Goal: Find specific page/section: Locate a particular part of the current website

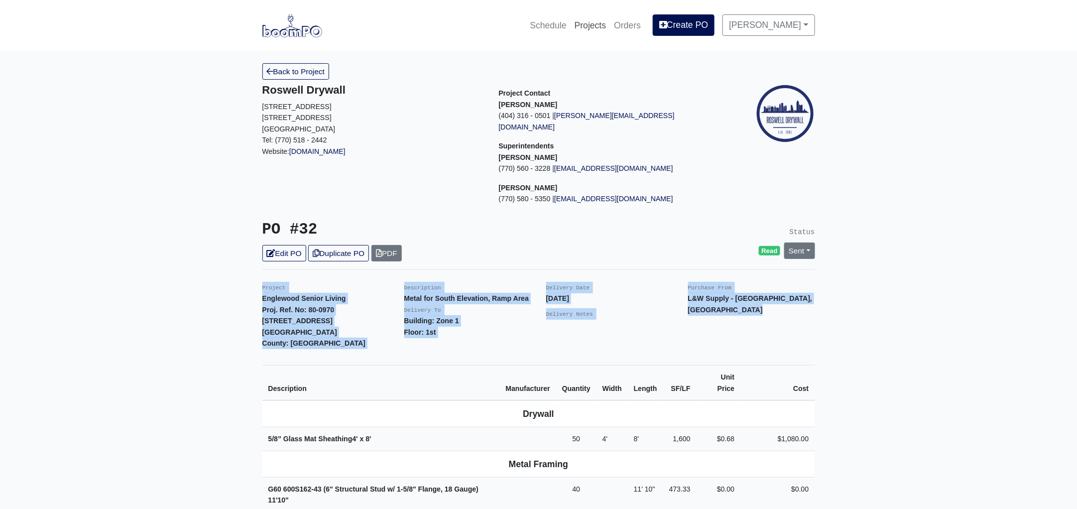
click at [597, 23] on link "Projects" at bounding box center [591, 25] width 40 height 22
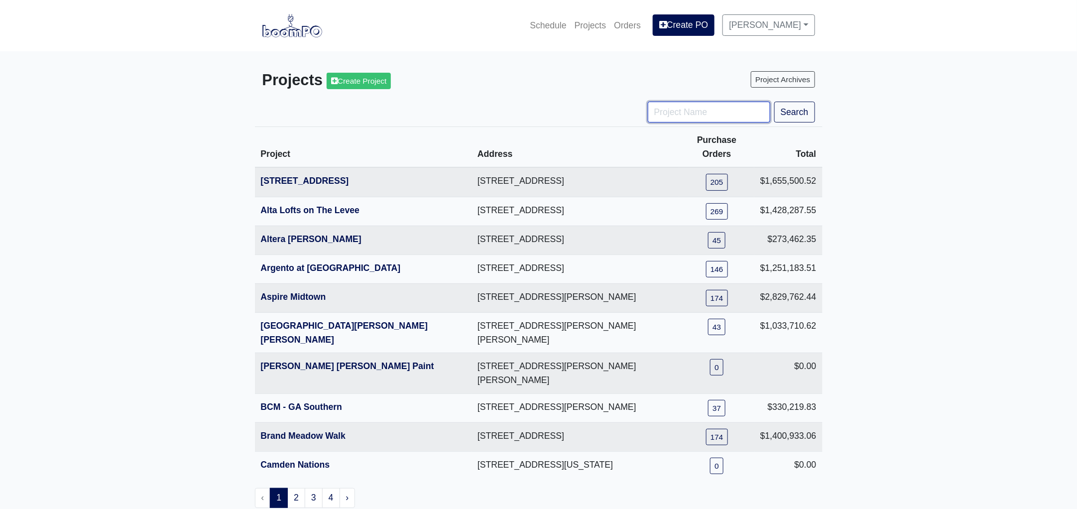
click at [692, 119] on input "Project Name" at bounding box center [709, 112] width 123 height 21
type input "tpa"
click at [774, 102] on button "Search" at bounding box center [794, 112] width 41 height 21
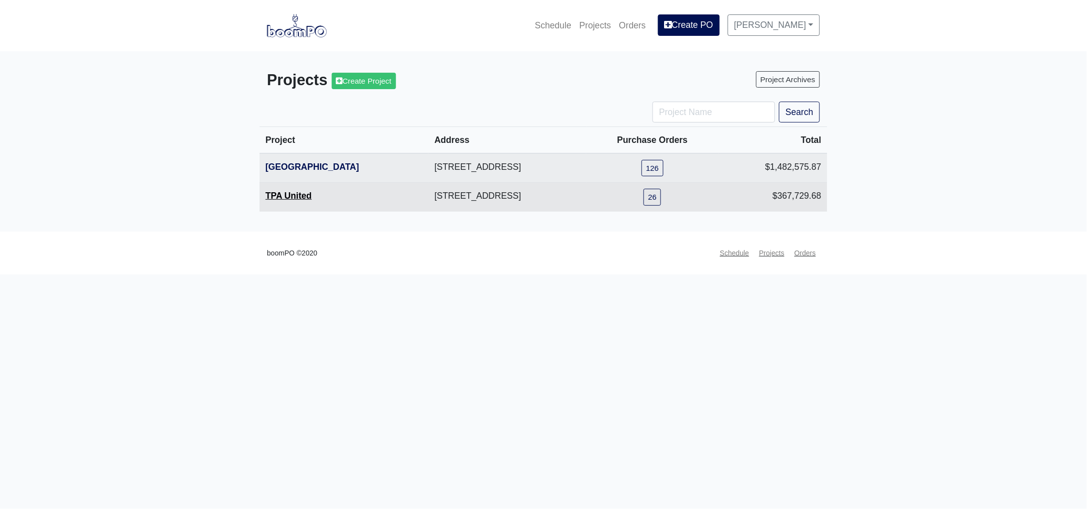
click at [278, 193] on link "TPA United" at bounding box center [288, 196] width 46 height 10
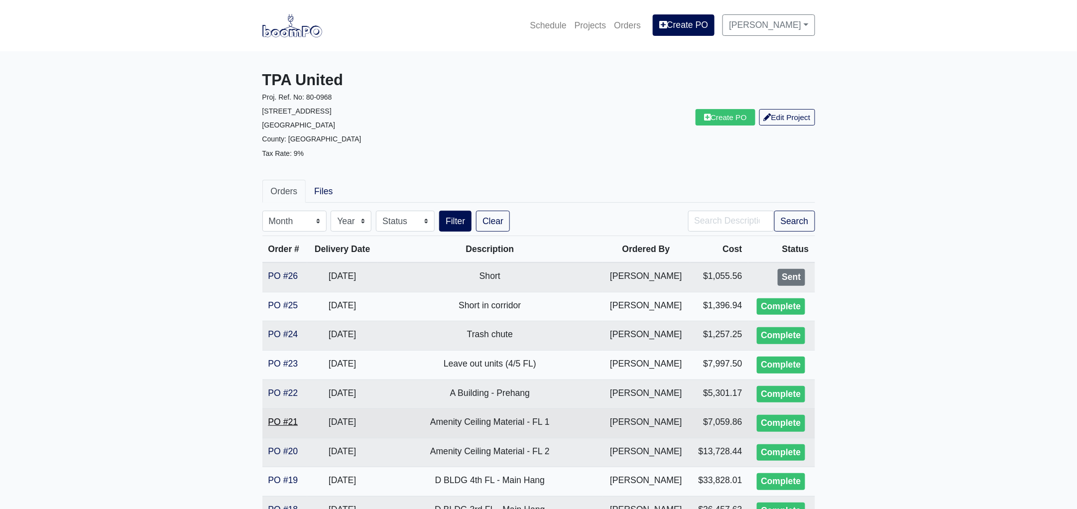
click at [285, 421] on link "PO #21" at bounding box center [283, 422] width 30 height 10
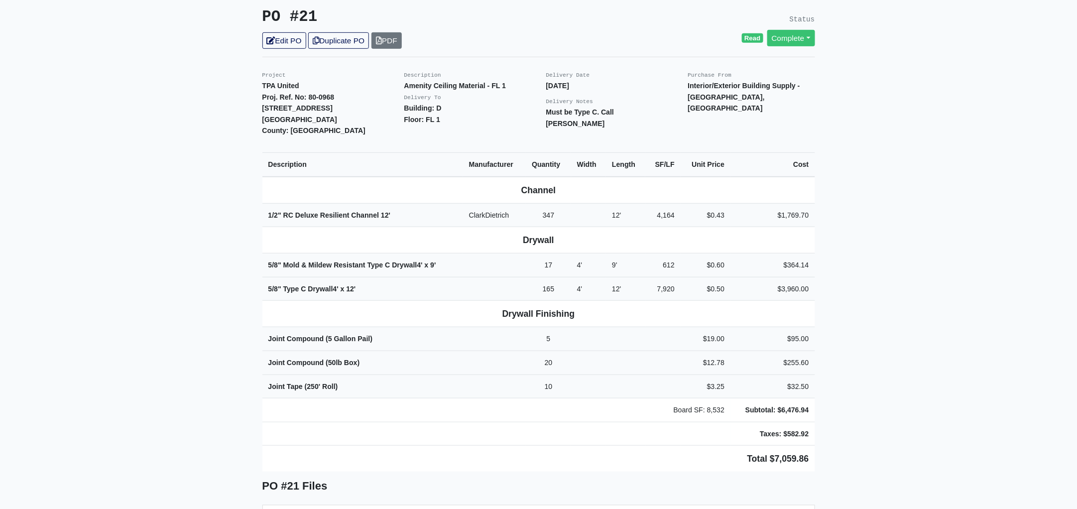
scroll to position [249, 0]
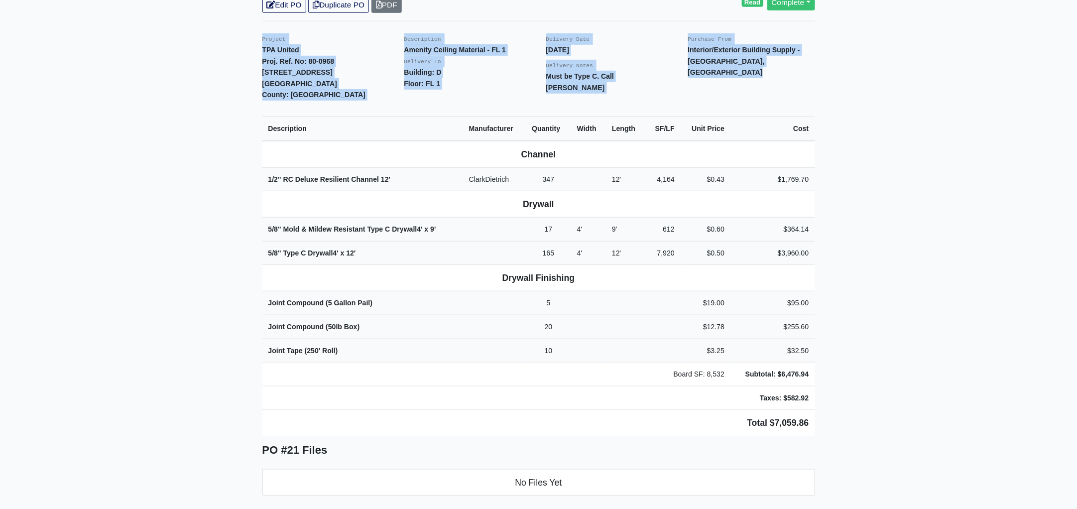
drag, startPoint x: 253, startPoint y: 25, endPoint x: 864, endPoint y: 427, distance: 730.5
click at [864, 427] on main "Back to Project Roswell Drywall 7000 Peachtree Dunwoody Rd NE Building 5, Suite…" at bounding box center [538, 437] width 1077 height 1268
copy div "Project TPA United Proj. Ref. No: 80-0968 1104 Avondale Avenue SE Atlanta, GA 3…"
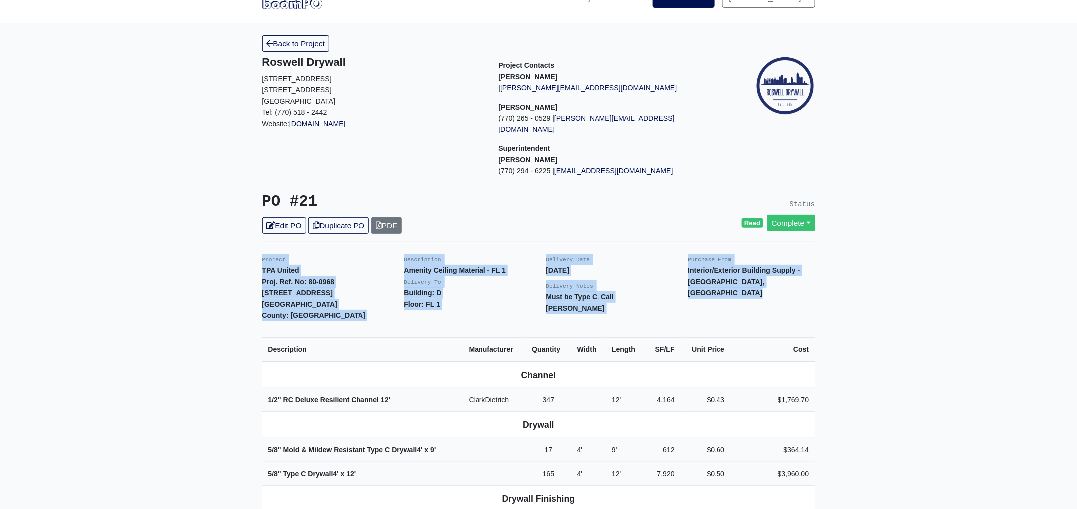
scroll to position [0, 0]
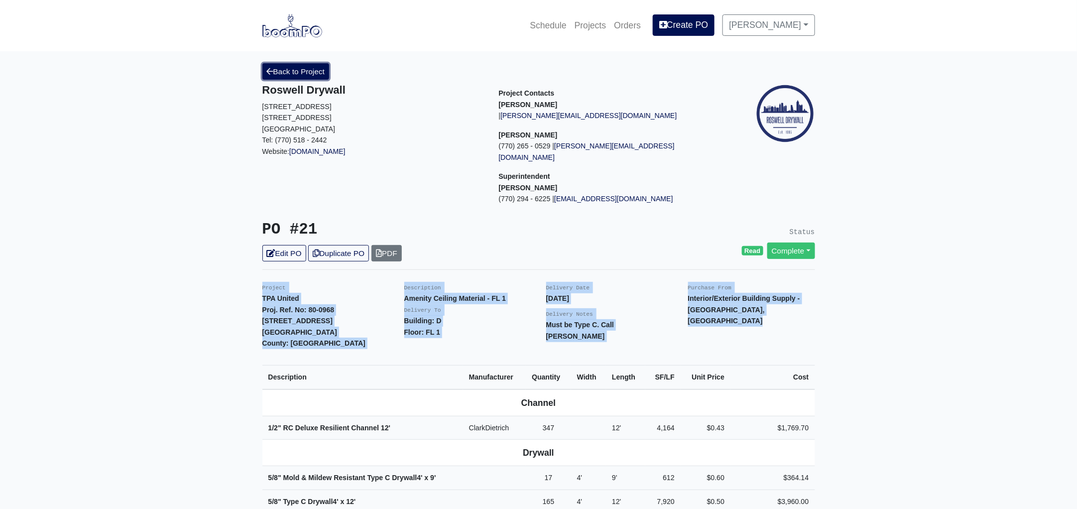
click at [300, 66] on link "Back to Project" at bounding box center [295, 71] width 67 height 16
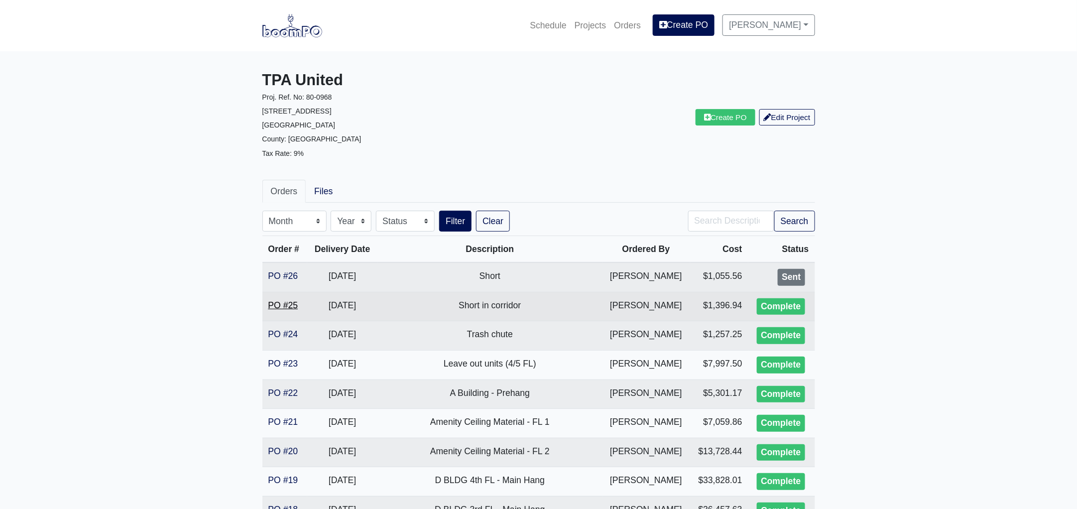
click at [279, 300] on link "PO #25" at bounding box center [283, 305] width 30 height 10
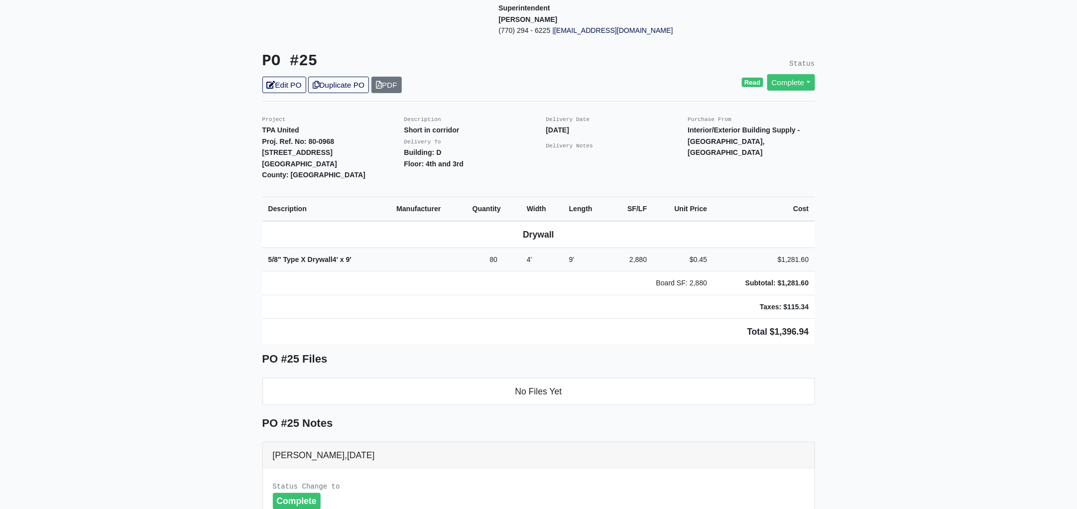
scroll to position [186, 0]
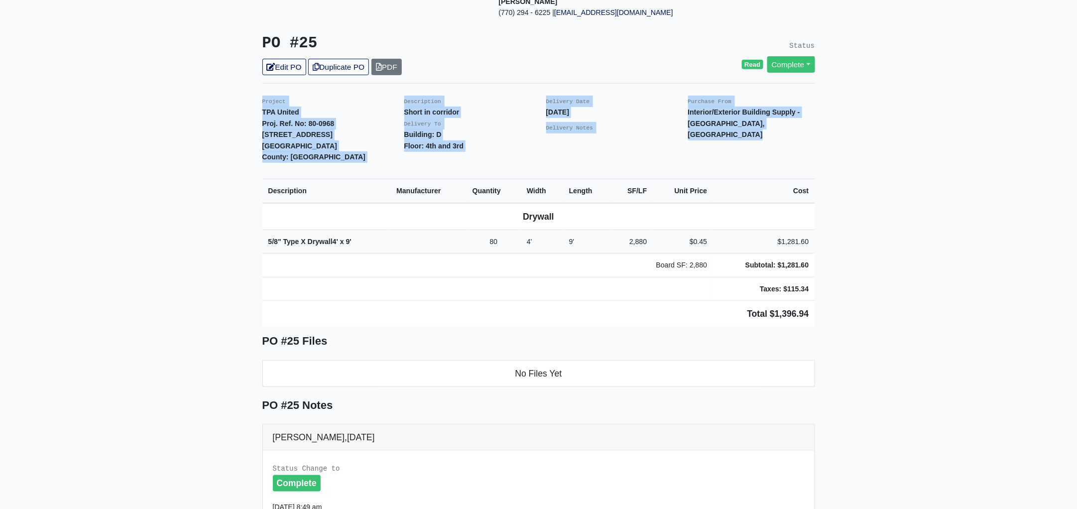
drag, startPoint x: 260, startPoint y: 85, endPoint x: 896, endPoint y: 320, distance: 677.7
click at [896, 320] on main "Back to Project Roswell Drywall 7000 Peachtree Dunwoody Rd NE Building 5, Suite…" at bounding box center [538, 341] width 1077 height 953
copy div "Project TPA United Proj. Ref. No: 80-0968 1104 Avondale Avenue SE Atlanta, GA 3…"
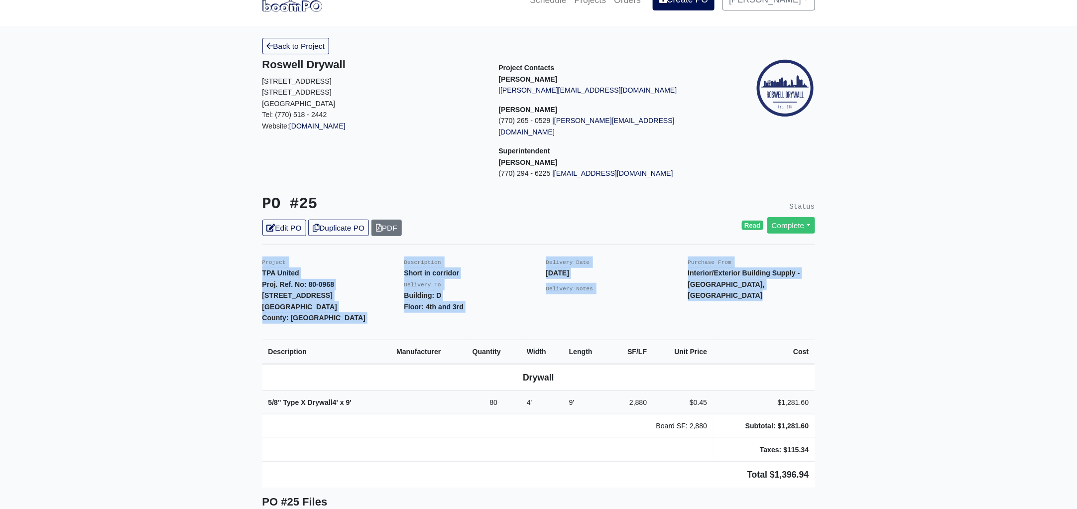
scroll to position [0, 0]
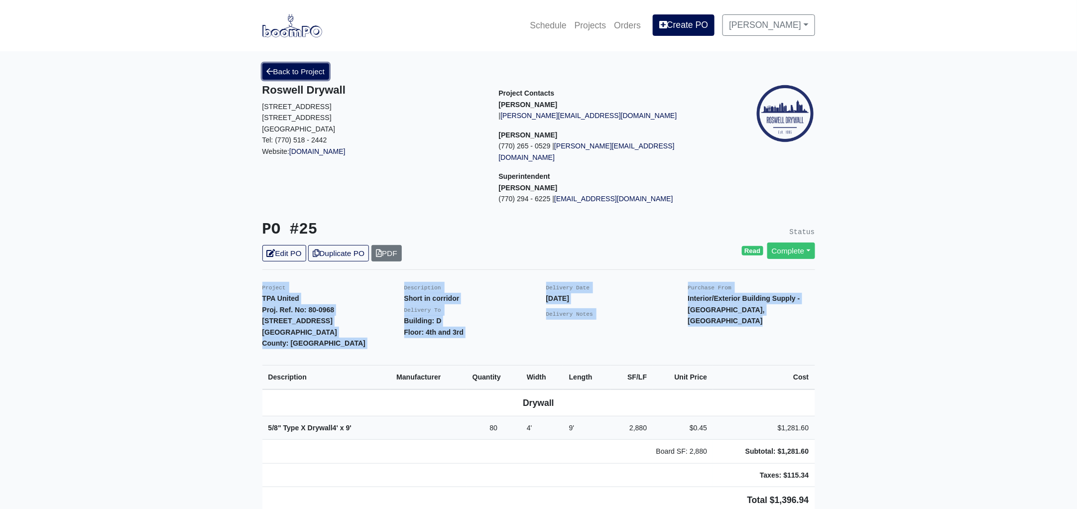
click at [297, 68] on link "Back to Project" at bounding box center [295, 71] width 67 height 16
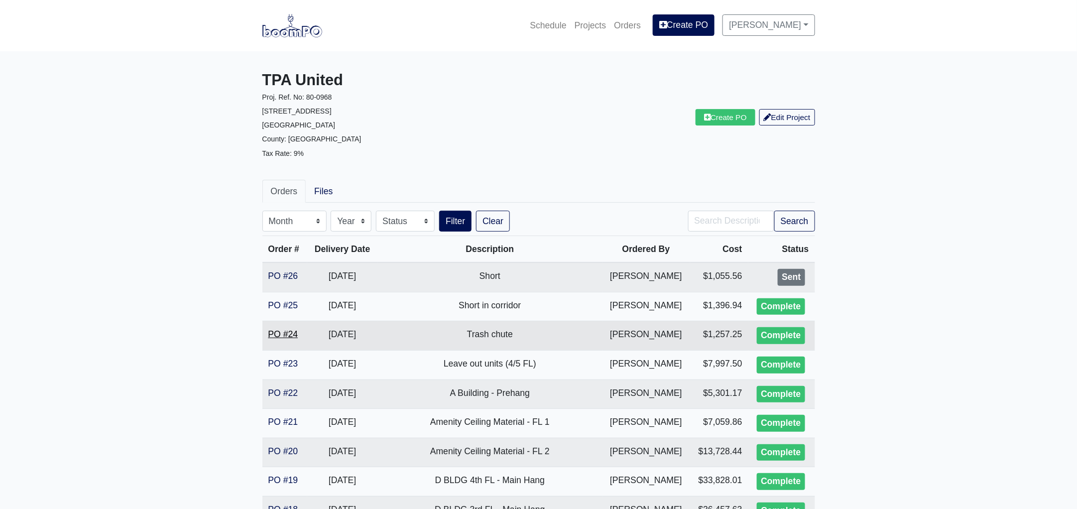
click at [280, 334] on link "PO #24" at bounding box center [283, 334] width 30 height 10
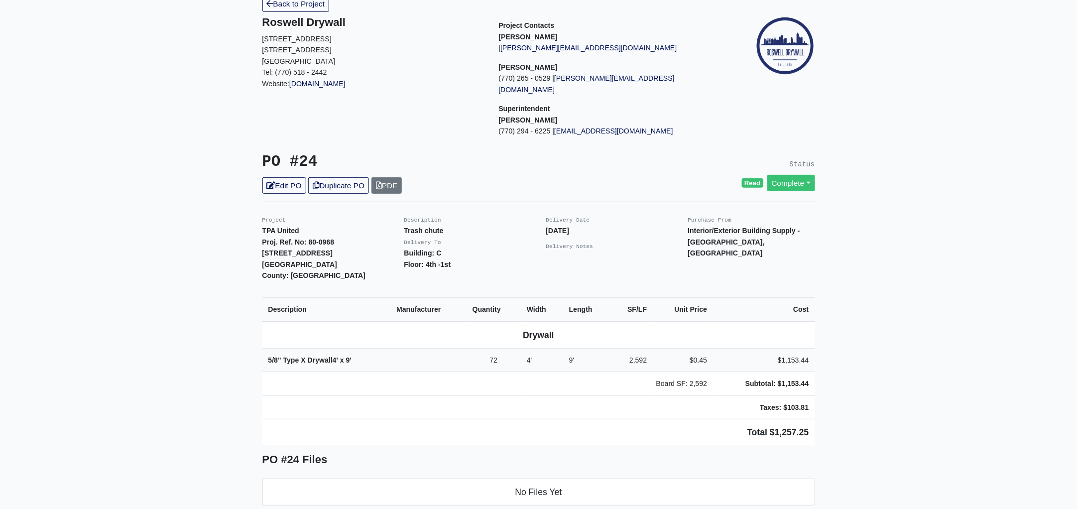
scroll to position [186, 0]
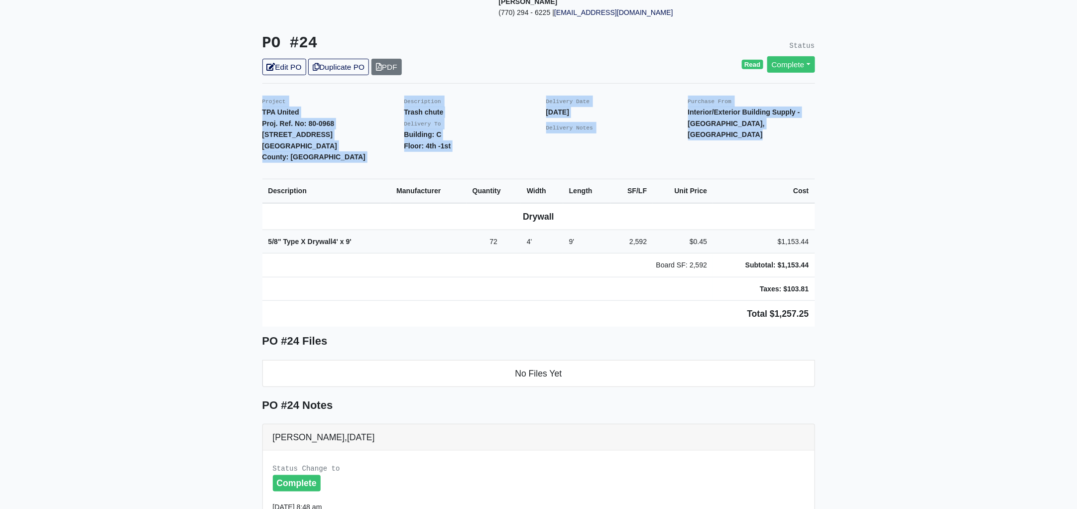
drag, startPoint x: 259, startPoint y: 89, endPoint x: 892, endPoint y: 296, distance: 666.5
click at [892, 296] on main "Back to Project Roswell Drywall [STREET_ADDRESS] Tel: (770) 518 - 2442 Website:…" at bounding box center [538, 341] width 1077 height 953
copy div "Project TPA United Proj. Ref. No: 80-0968 [STREET_ADDRESS]: [GEOGRAPHIC_DATA] D…"
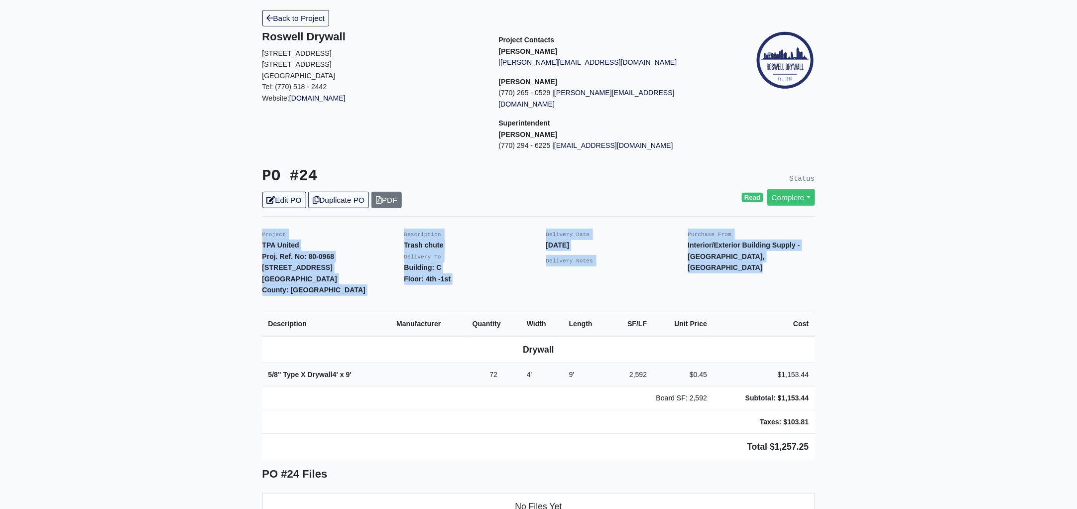
scroll to position [0, 0]
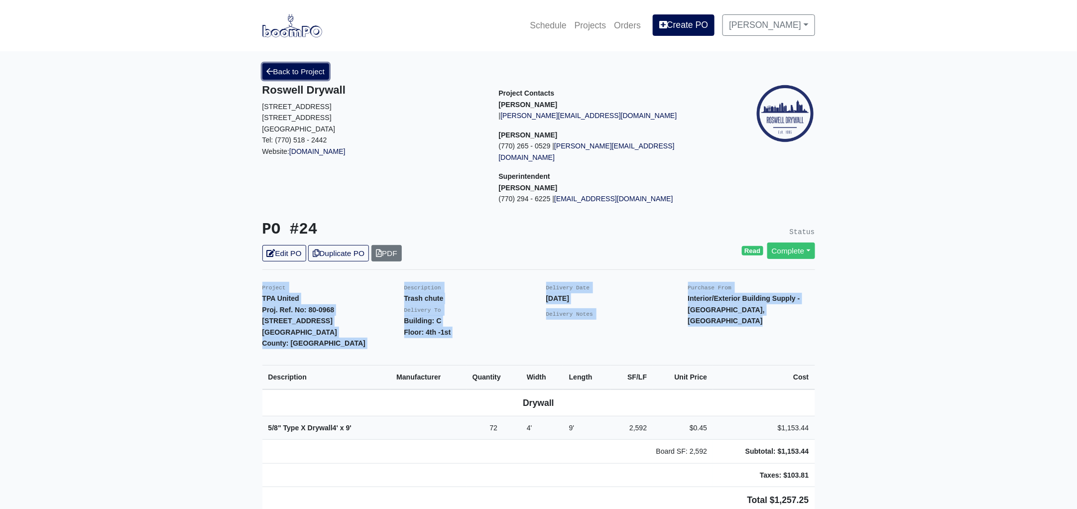
click at [293, 69] on link "Back to Project" at bounding box center [295, 71] width 67 height 16
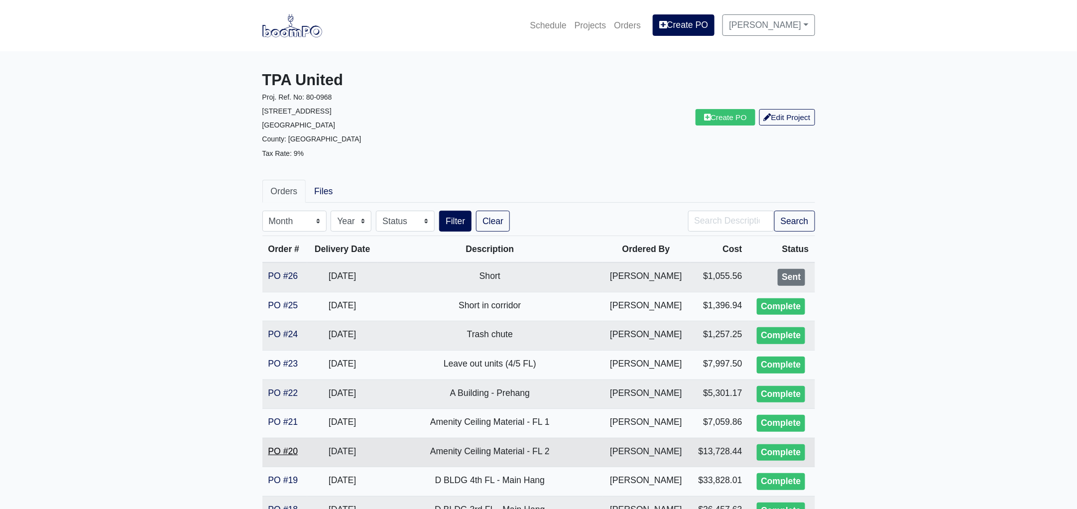
click at [283, 447] on link "PO #20" at bounding box center [283, 451] width 30 height 10
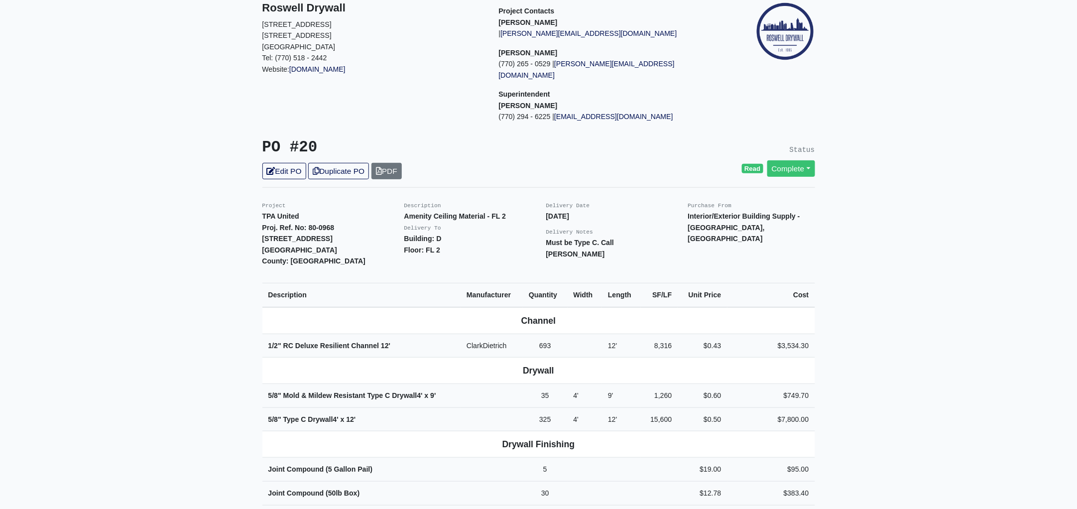
scroll to position [186, 0]
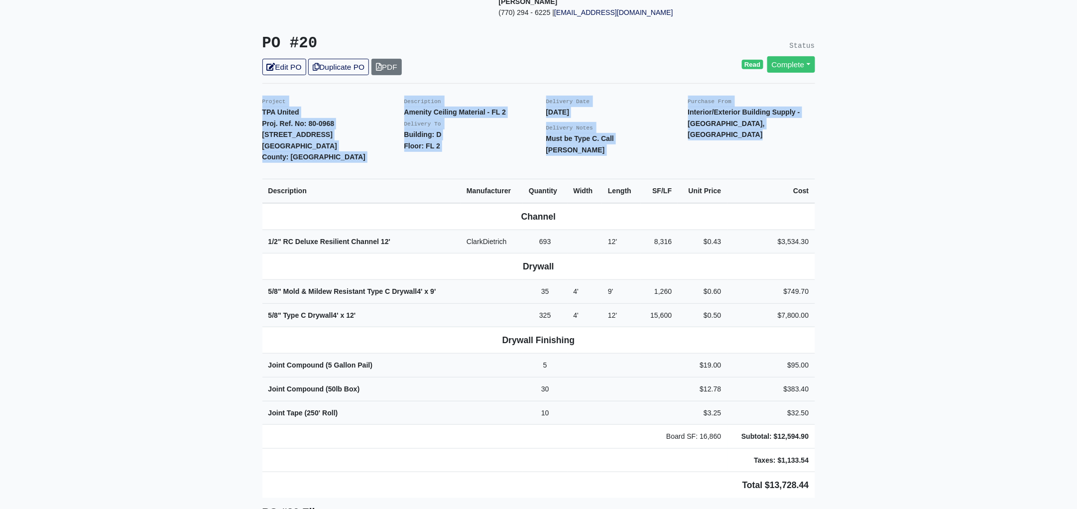
drag, startPoint x: 259, startPoint y: 90, endPoint x: 832, endPoint y: 485, distance: 695.3
click at [832, 485] on main "Back to Project Roswell Drywall 7000 Peachtree Dunwoody Rd NE Building 5, Suite…" at bounding box center [538, 499] width 1077 height 1268
copy div "Project TPA United Proj. Ref. No: 80-0968 1104 Avondale Avenue SE Atlanta, GA 3…"
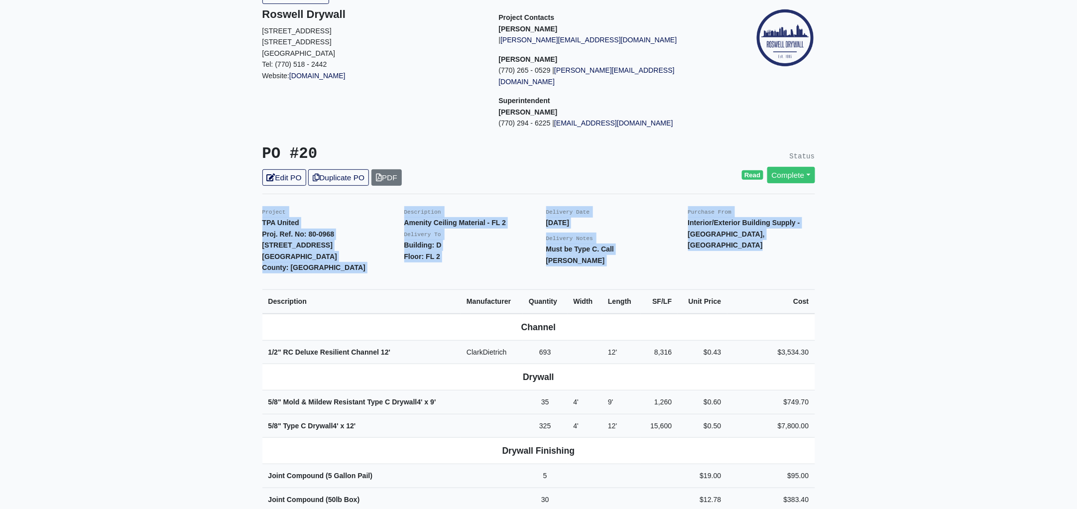
scroll to position [0, 0]
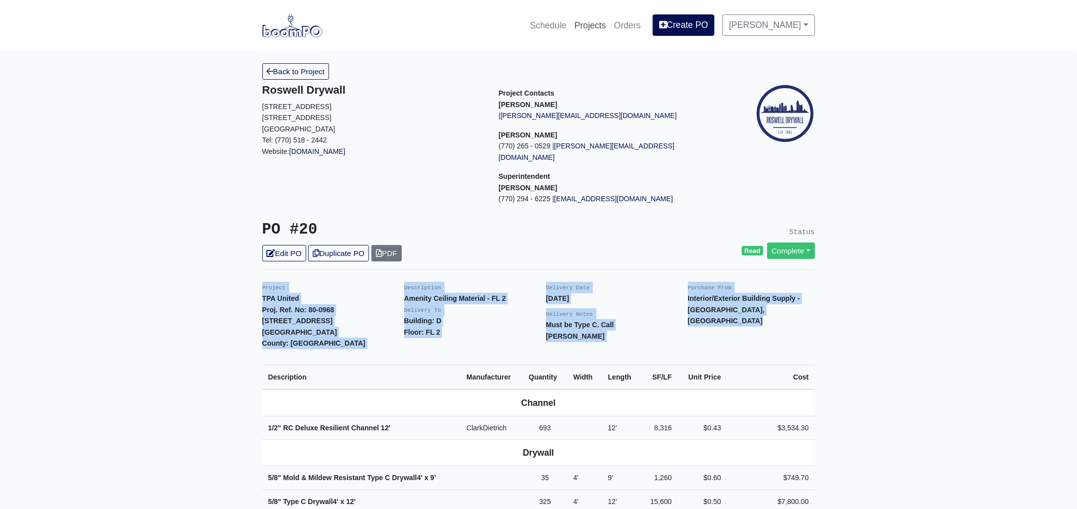
click at [597, 25] on link "Projects" at bounding box center [591, 25] width 40 height 22
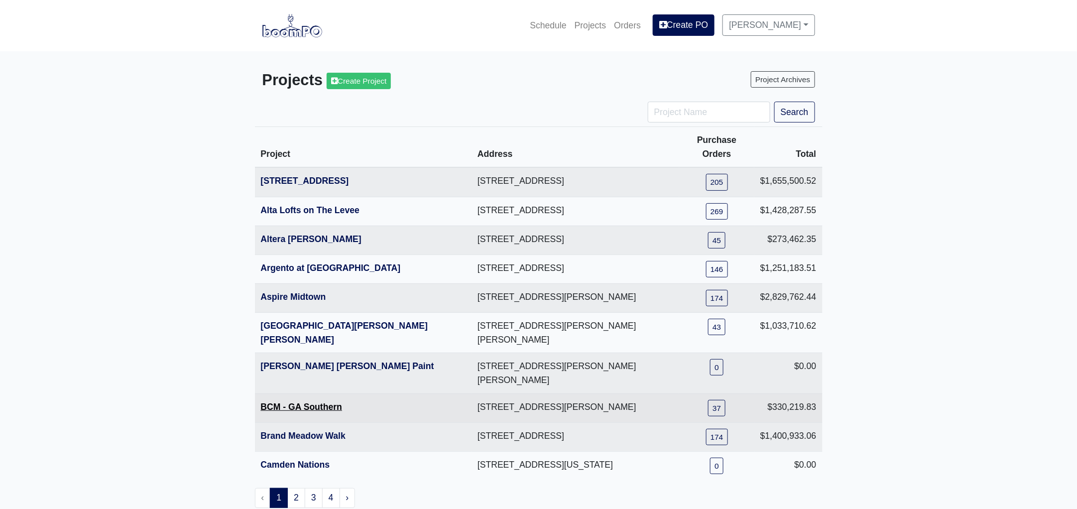
click at [297, 402] on link "BCM - GA Southern" at bounding box center [302, 407] width 82 height 10
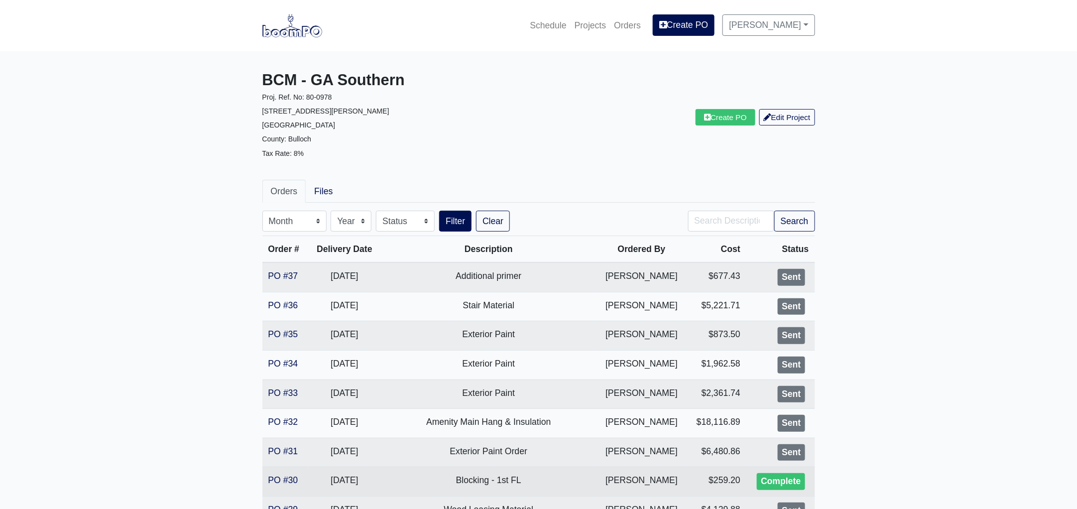
scroll to position [249, 0]
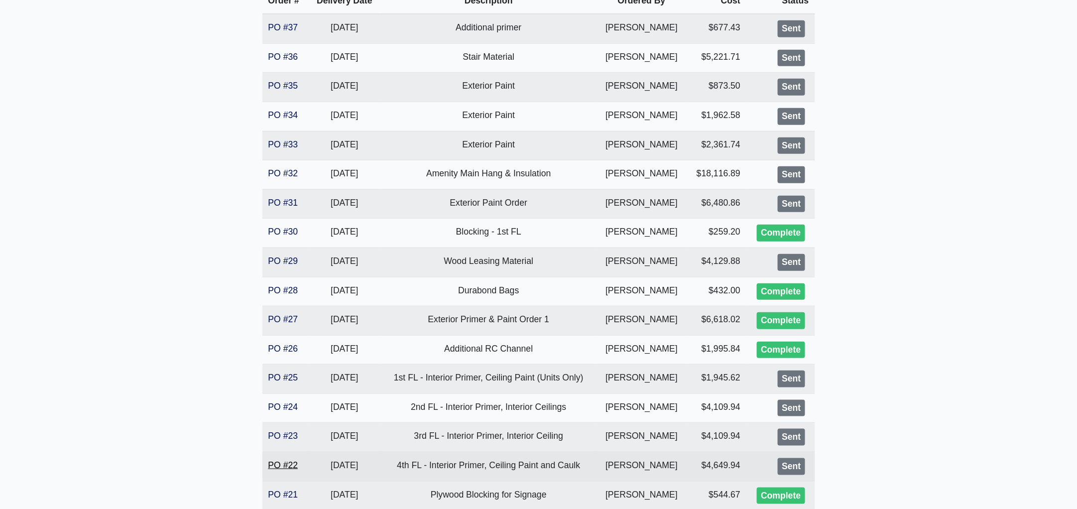
click at [277, 462] on link "PO #22" at bounding box center [283, 465] width 30 height 10
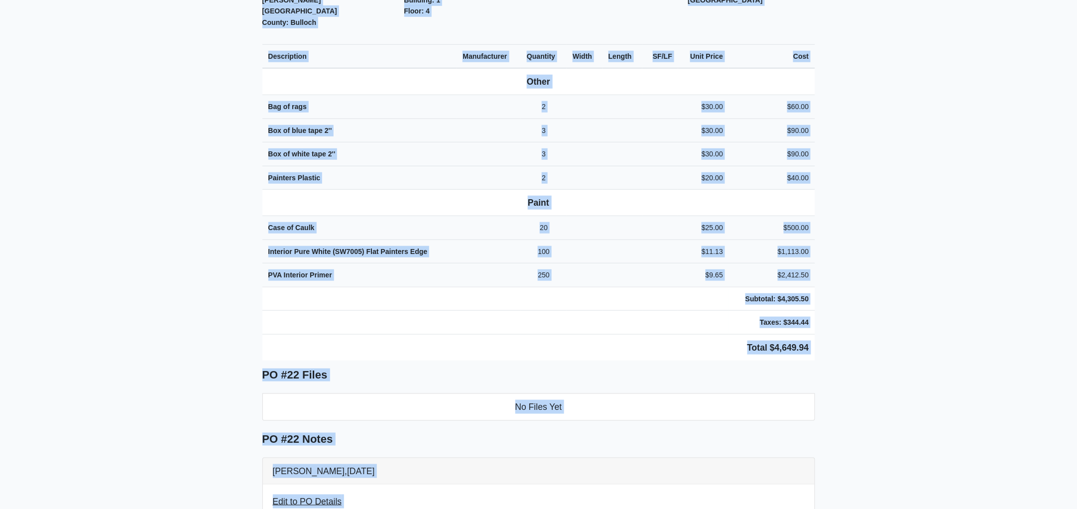
scroll to position [379, 0]
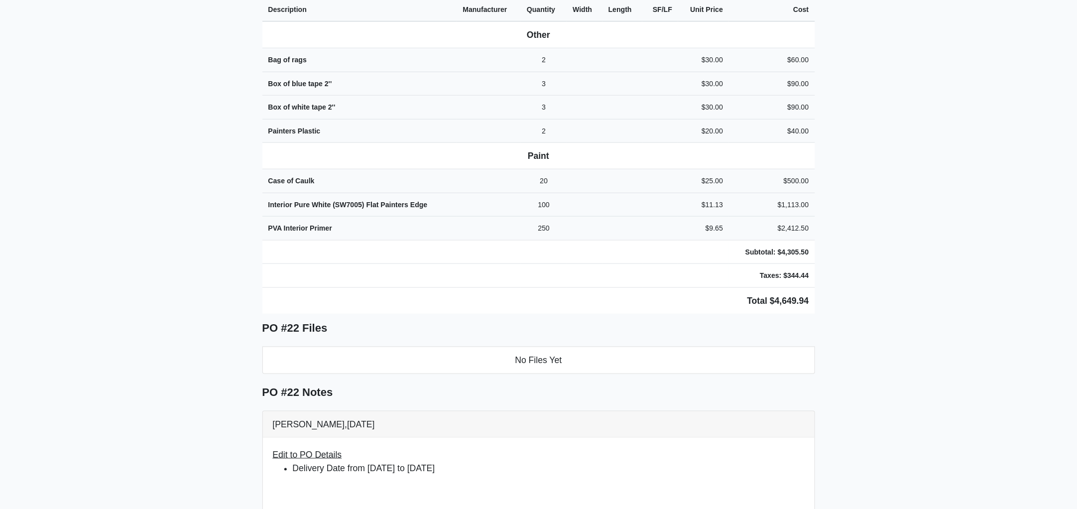
drag, startPoint x: 260, startPoint y: 213, endPoint x: 857, endPoint y: 201, distance: 596.2
click at [857, 201] on main "Back to Project Roswell Drywall [STREET_ADDRESS] Tel: (770) 518 - 2442 Website:…" at bounding box center [538, 366] width 1077 height 1388
copy div "Project BCM - GA Southern Proj. Ref. [STREET_ADDRESS][PERSON_NAME] [GEOGRAPHIC_…"
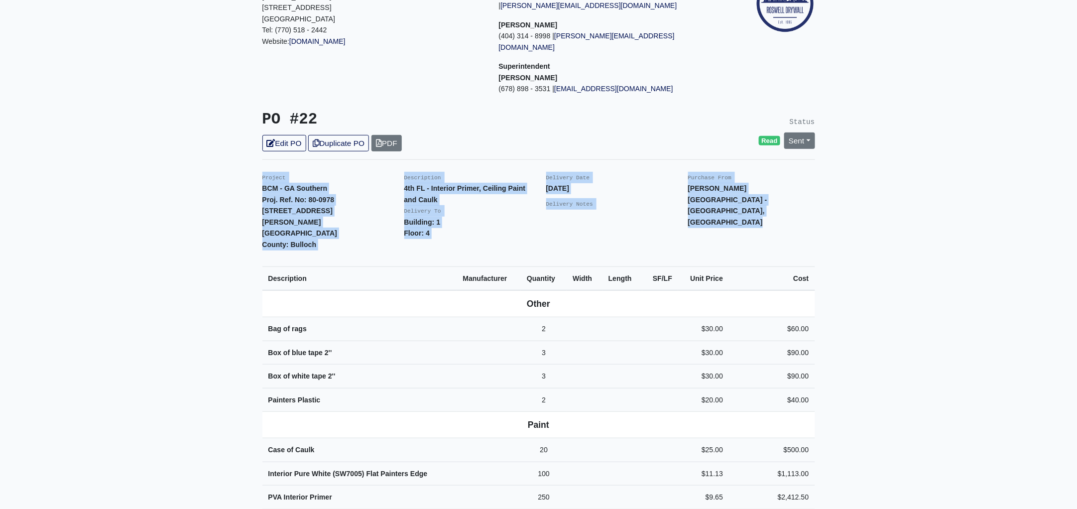
scroll to position [0, 0]
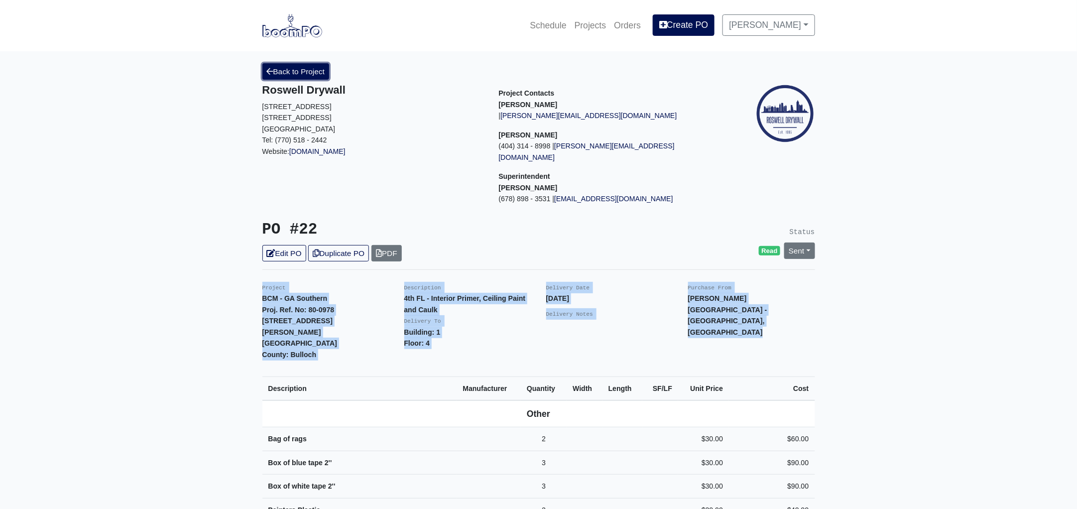
click at [311, 78] on link "Back to Project" at bounding box center [295, 71] width 67 height 16
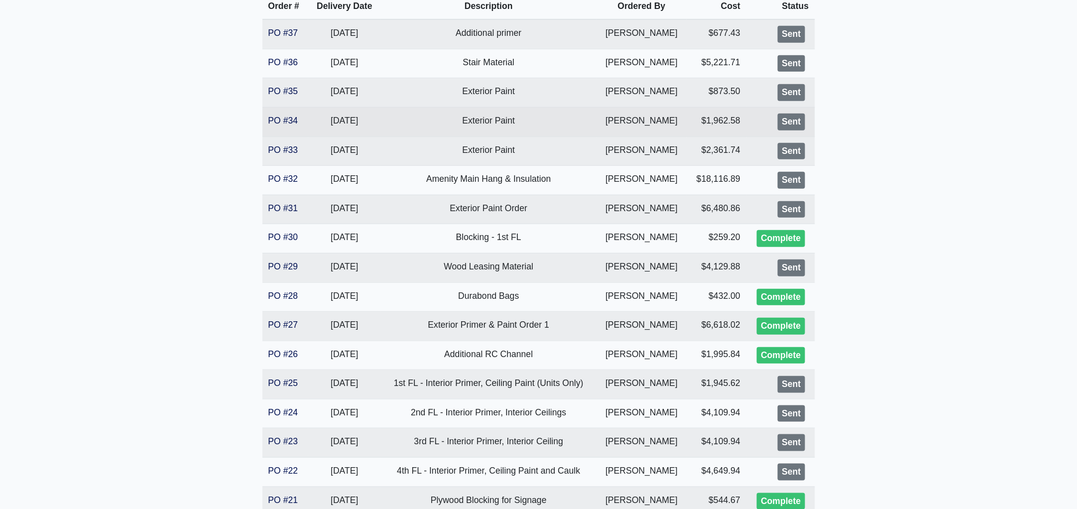
scroll to position [62, 0]
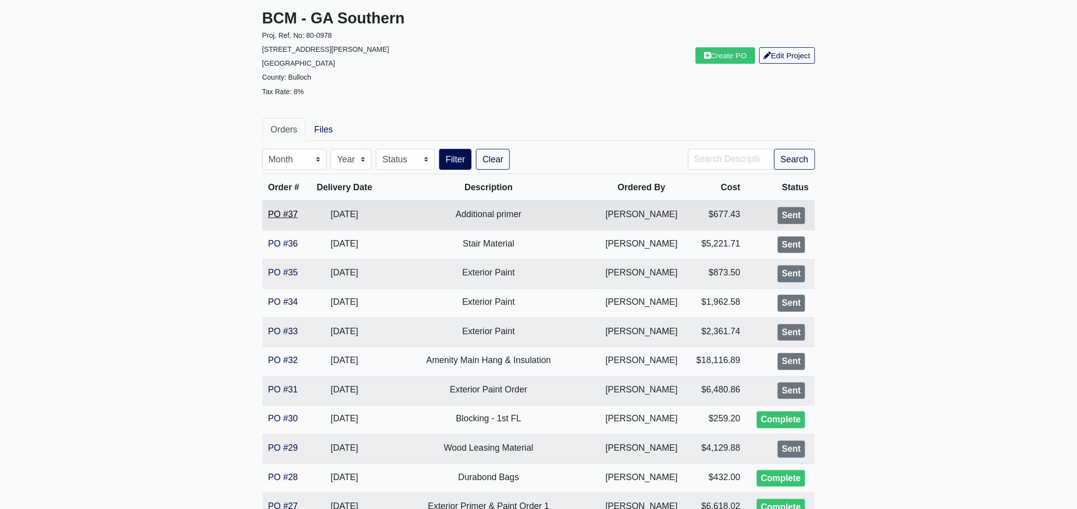
click at [290, 212] on link "PO #37" at bounding box center [283, 214] width 30 height 10
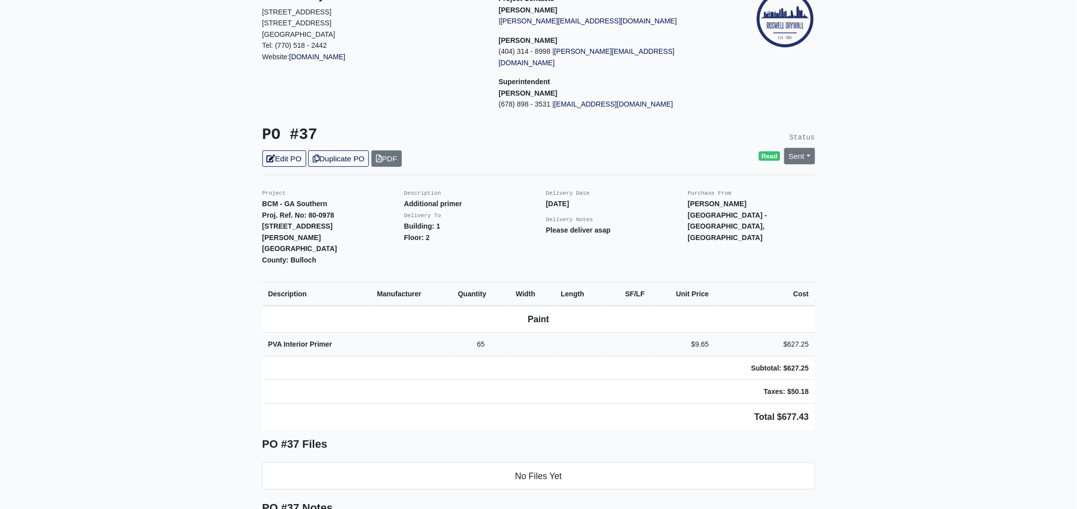
scroll to position [124, 0]
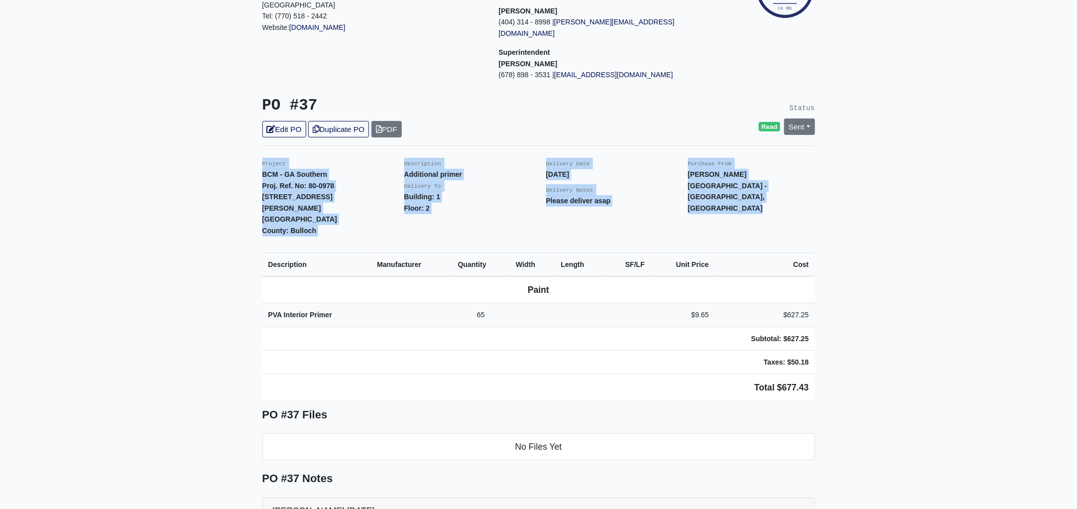
drag, startPoint x: 260, startPoint y: 149, endPoint x: 938, endPoint y: 311, distance: 697.3
click at [938, 311] on main "Back to Project Roswell Drywall [STREET_ADDRESS] Tel: (770) 518 - 2442 Website:…" at bounding box center [538, 343] width 1077 height 832
copy div "Project BCM - GA Southern Proj. Ref. [STREET_ADDRESS][PERSON_NAME] [GEOGRAPHIC_…"
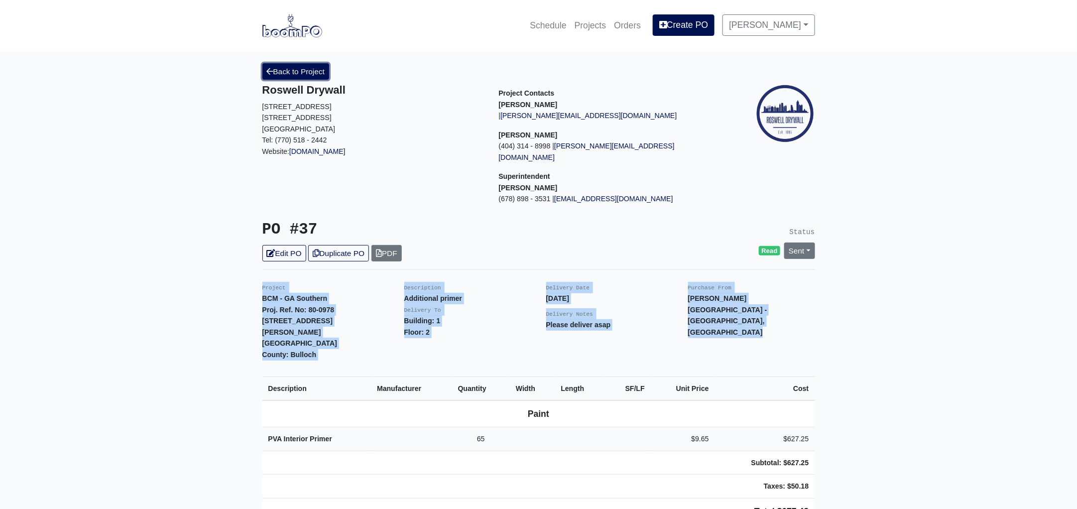
click at [311, 73] on link "Back to Project" at bounding box center [295, 71] width 67 height 16
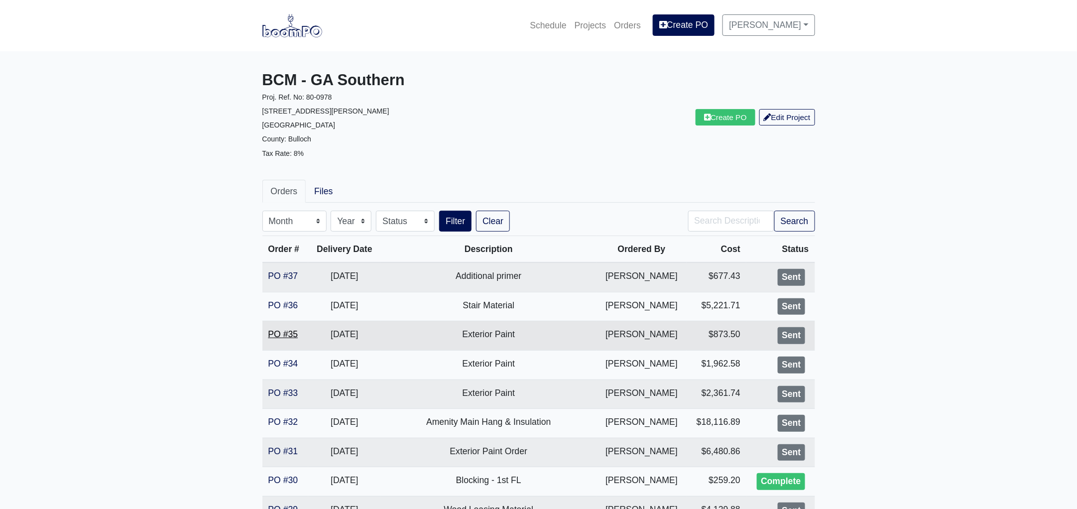
click at [287, 333] on link "PO #35" at bounding box center [283, 334] width 30 height 10
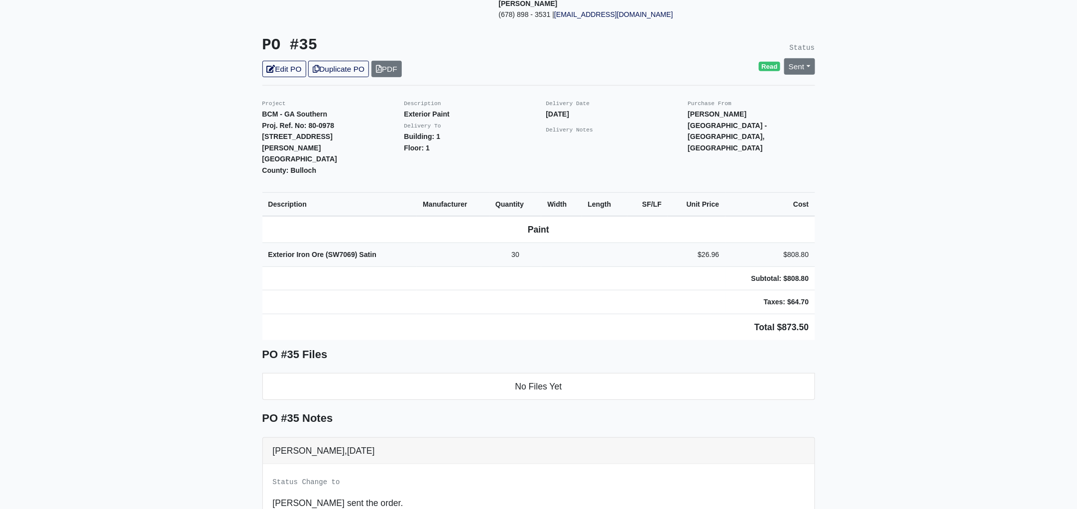
scroll to position [186, 0]
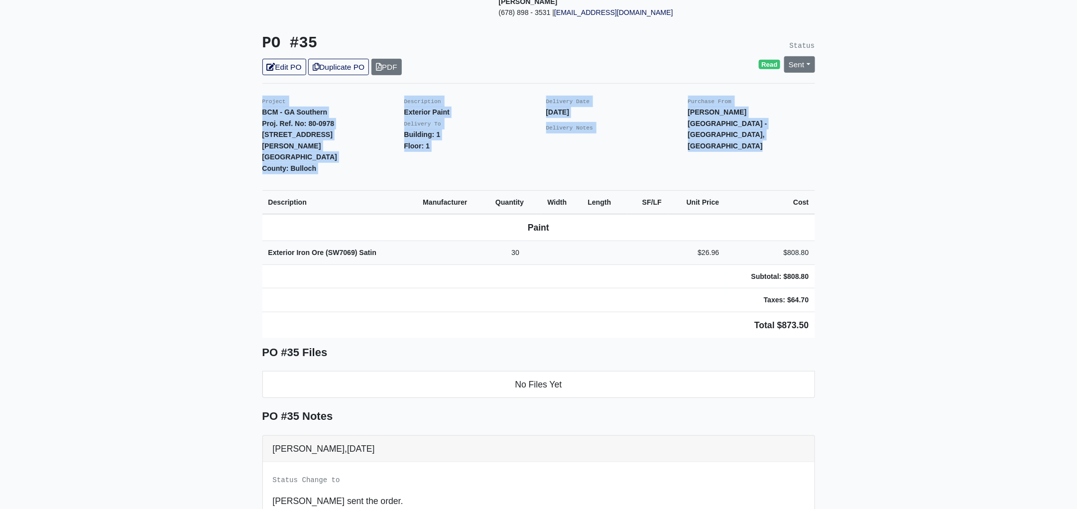
drag, startPoint x: 262, startPoint y: 88, endPoint x: 868, endPoint y: 292, distance: 639.1
click at [868, 292] on main "Back to Project Roswell Drywall 7000 Peachtree Dunwoody Rd NE Building 5, Suite…" at bounding box center [538, 281] width 1077 height 832
copy div "Project BCM - GA Southern Proj. Ref. No: 80-0978 1701 Chandler Rd. Statesboro, …"
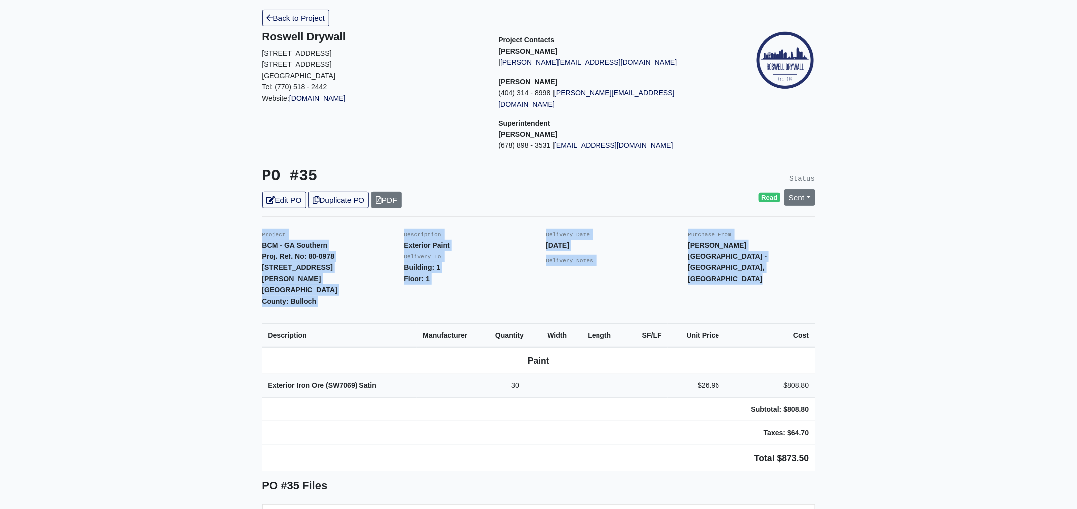
scroll to position [0, 0]
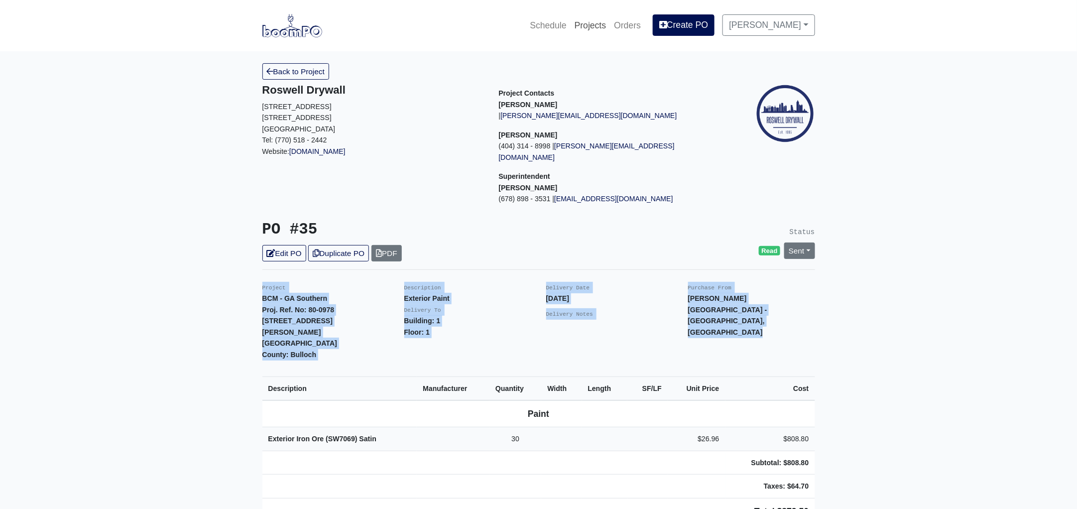
click at [601, 21] on link "Projects" at bounding box center [591, 25] width 40 height 22
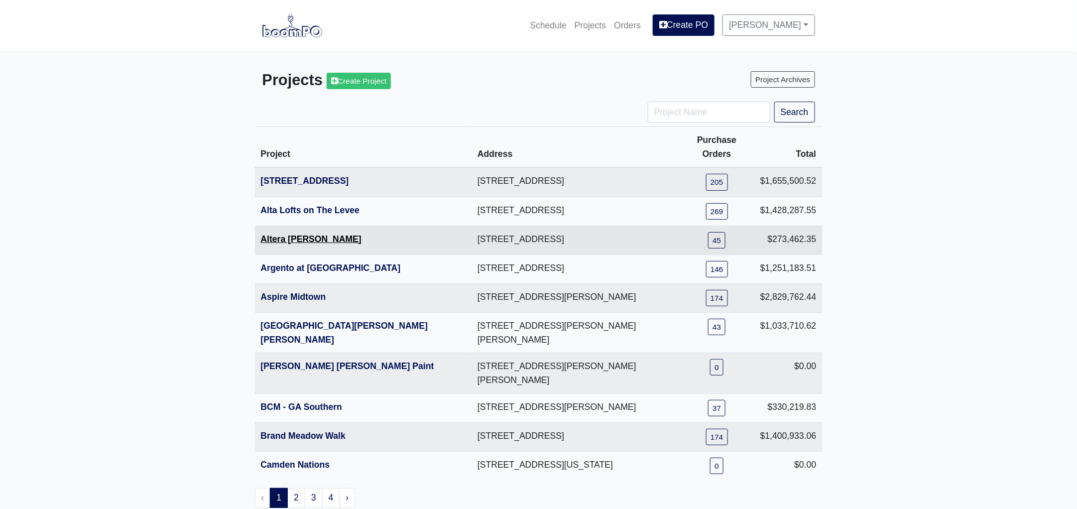
click at [294, 234] on link "Altera [PERSON_NAME]" at bounding box center [311, 239] width 101 height 10
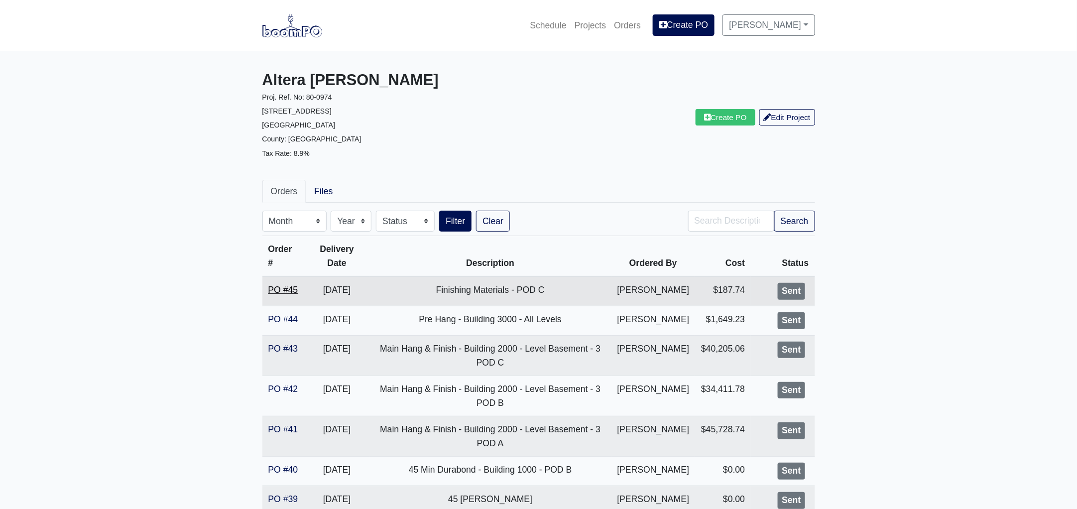
click at [295, 288] on link "PO #45" at bounding box center [283, 290] width 30 height 10
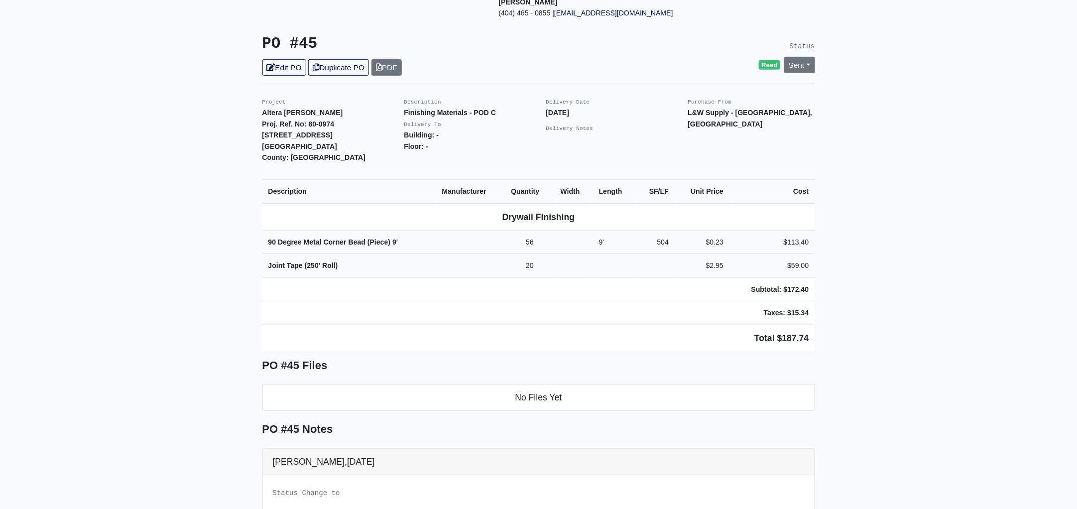
scroll to position [186, 0]
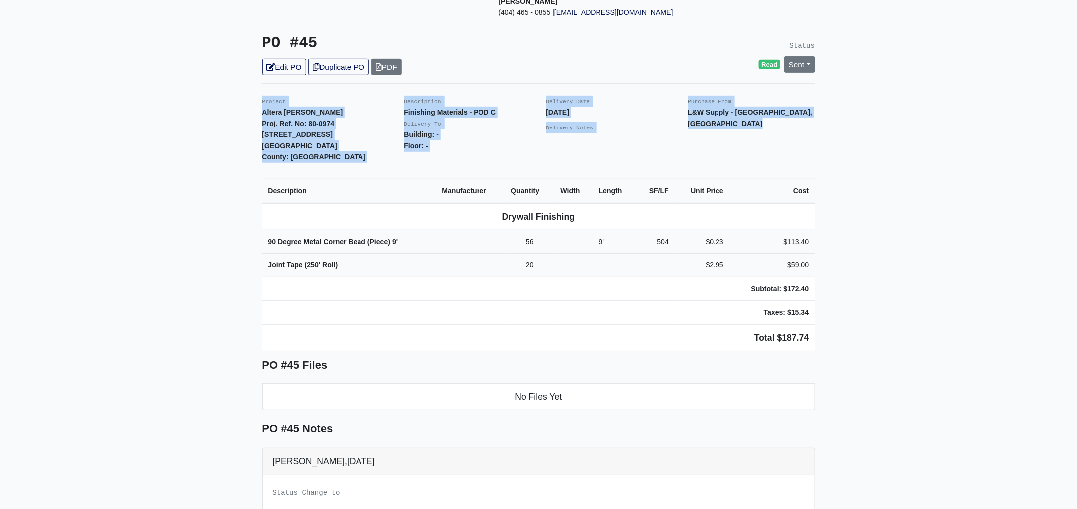
drag, startPoint x: 257, startPoint y: 89, endPoint x: 905, endPoint y: 298, distance: 680.8
click at [905, 298] on main "Back to Project Roswell Drywall 7000 Peachtree Dunwoody Rd NE Building 5, Suite…" at bounding box center [538, 287] width 1077 height 845
copy div "Project Altera Ben Hill Proj. Ref. No: 80-0974 2750 Barge Rd Sw Atlanta, GA 303…"
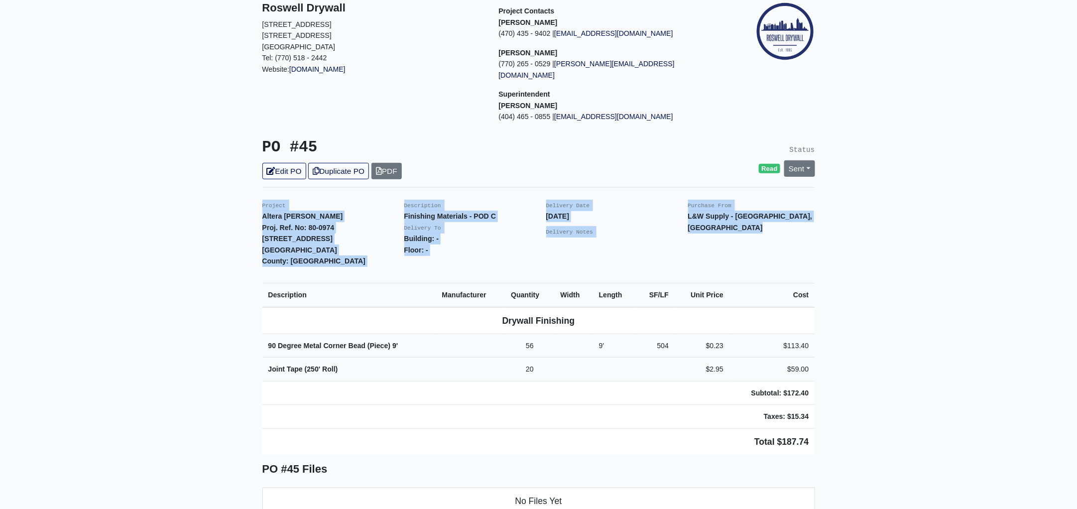
scroll to position [0, 0]
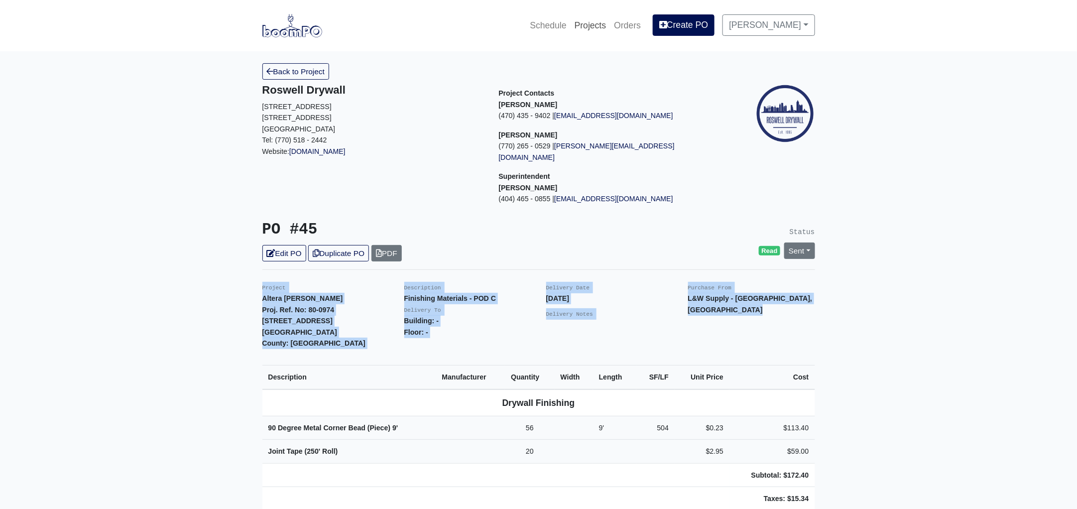
click at [599, 22] on link "Projects" at bounding box center [591, 25] width 40 height 22
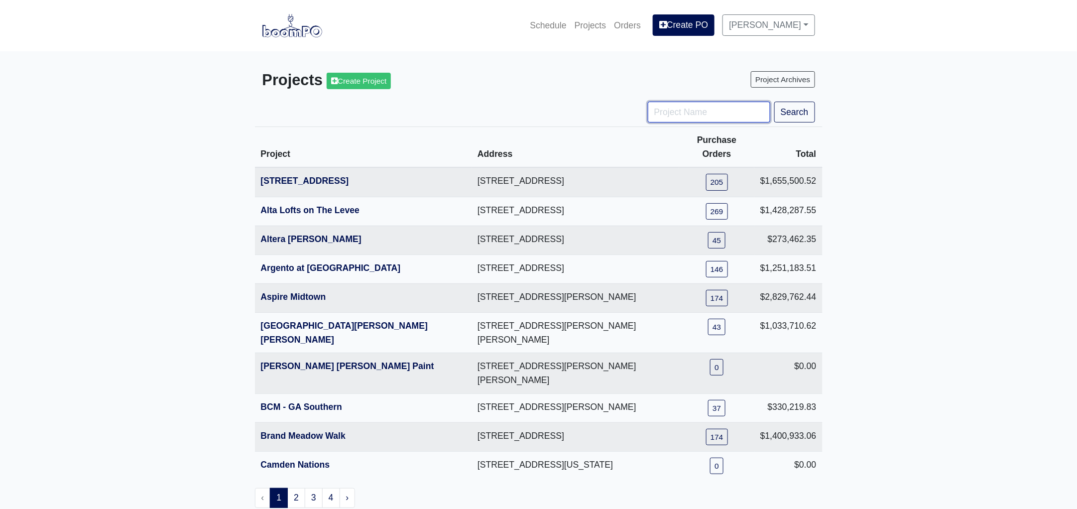
click at [682, 107] on input "Project Name" at bounding box center [709, 112] width 123 height 21
type input "[PERSON_NAME]"
click at [774, 102] on button "Search" at bounding box center [794, 112] width 41 height 21
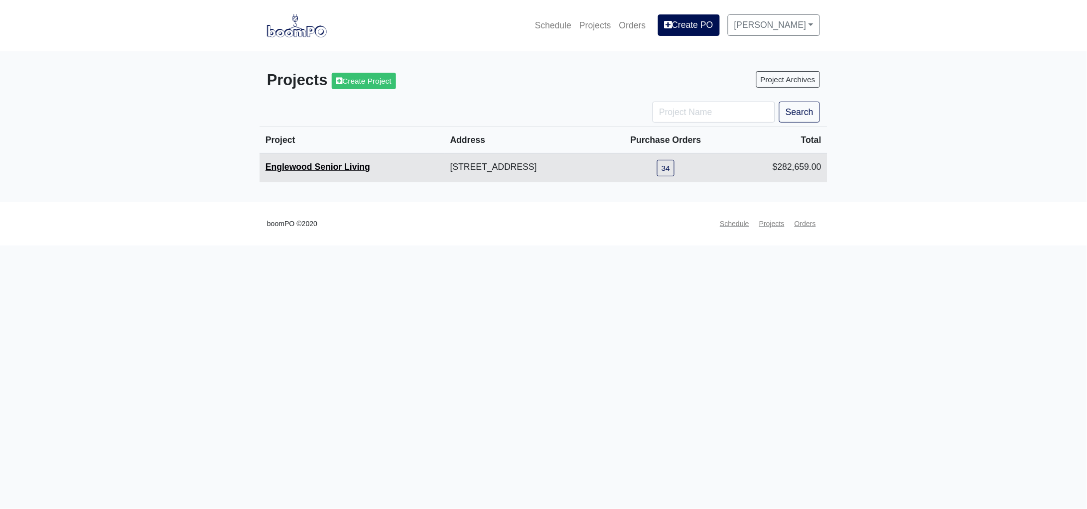
click at [310, 167] on link "Englewood Senior Living" at bounding box center [317, 167] width 105 height 10
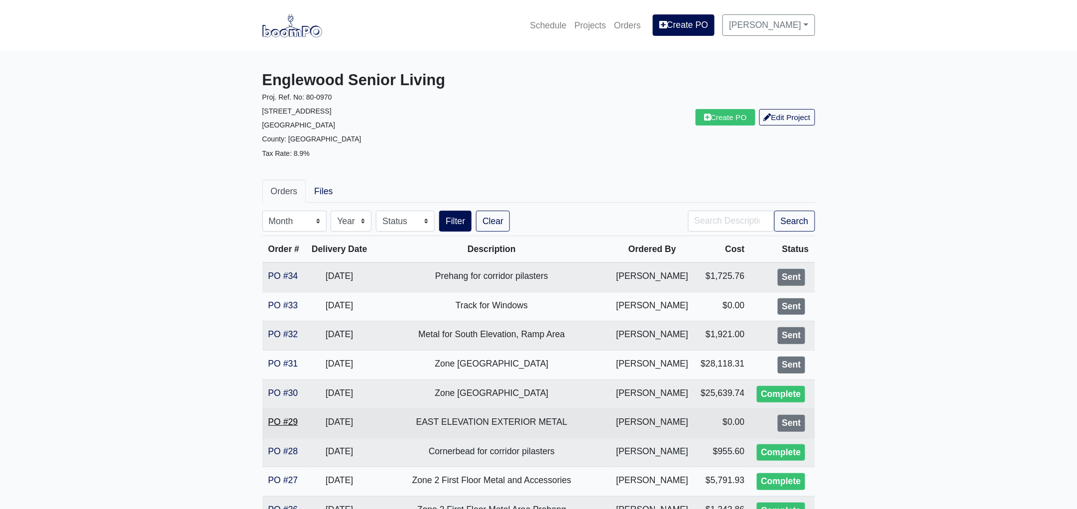
click at [287, 418] on link "PO #29" at bounding box center [283, 422] width 30 height 10
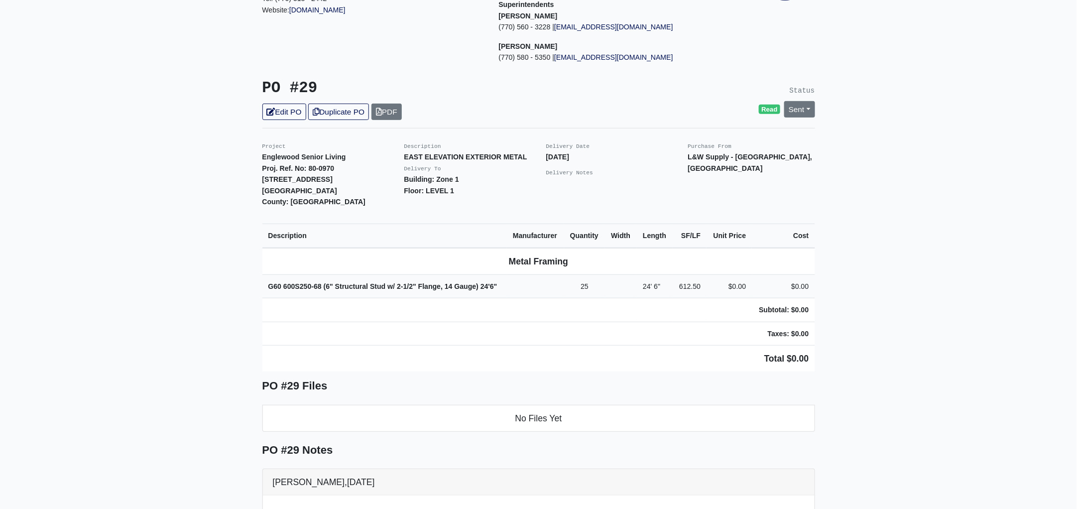
scroll to position [186, 0]
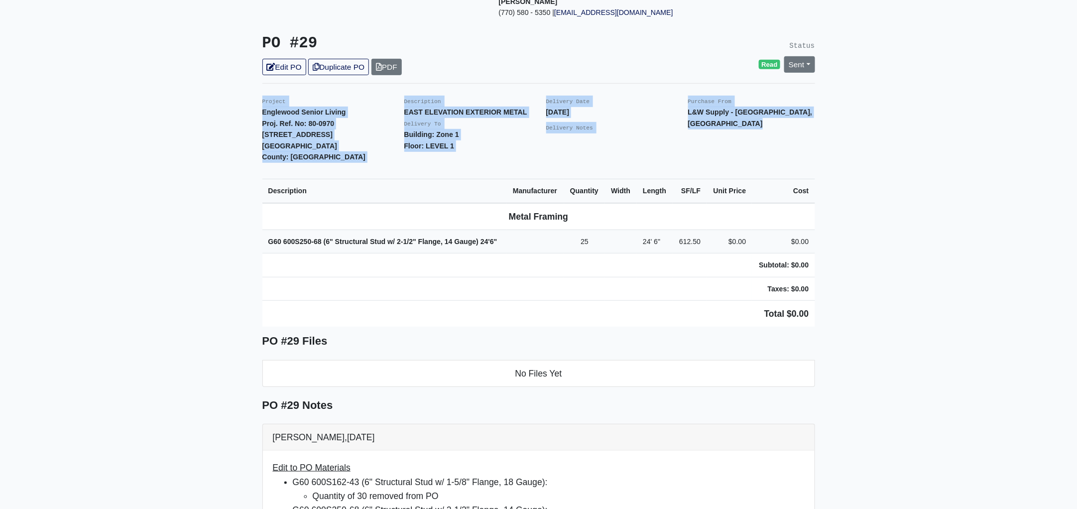
drag, startPoint x: 261, startPoint y: 87, endPoint x: 902, endPoint y: 255, distance: 663.3
click at [902, 255] on main "Back to Project Roswell Drywall 7000 Peachtree Dunwoody Rd NE Building 5, Suite…" at bounding box center [538, 361] width 1077 height 993
copy div "Project Englewood Senior Living Proj. Ref. No: 80-0970 505 Englewood Avenue Atl…"
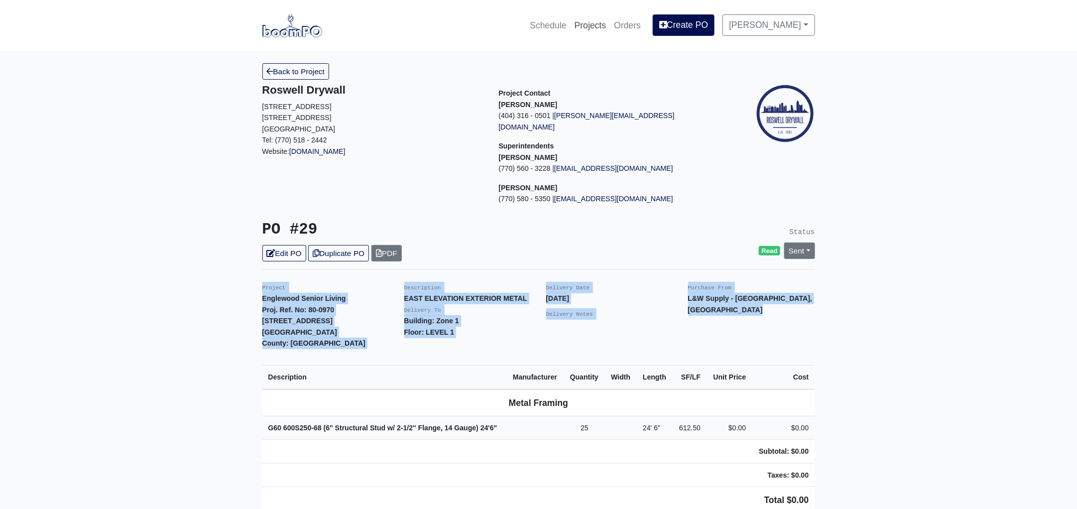
click at [602, 24] on link "Projects" at bounding box center [591, 25] width 40 height 22
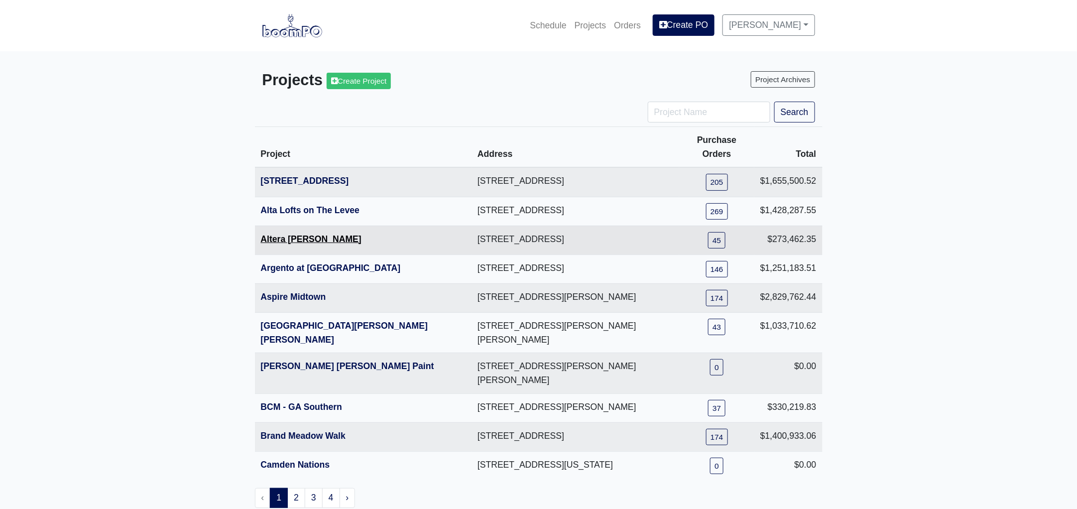
click at [279, 234] on link "Altera [PERSON_NAME]" at bounding box center [311, 239] width 101 height 10
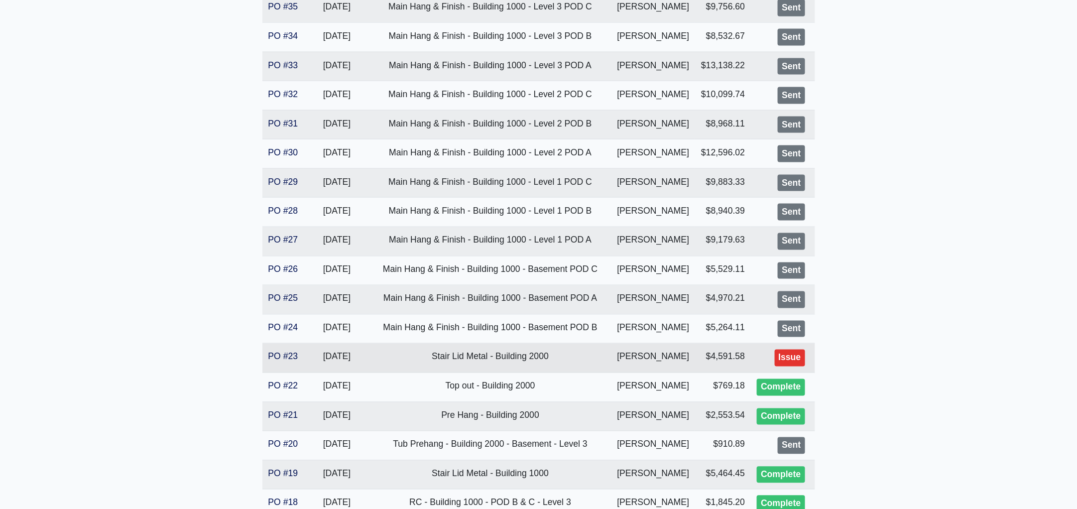
scroll to position [809, 0]
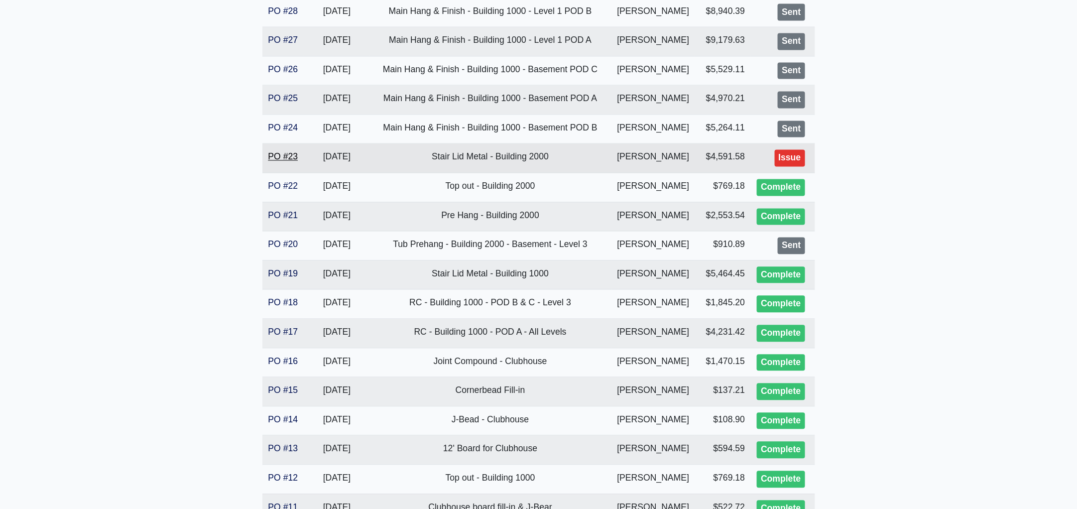
click at [291, 157] on link "PO #23" at bounding box center [283, 157] width 30 height 10
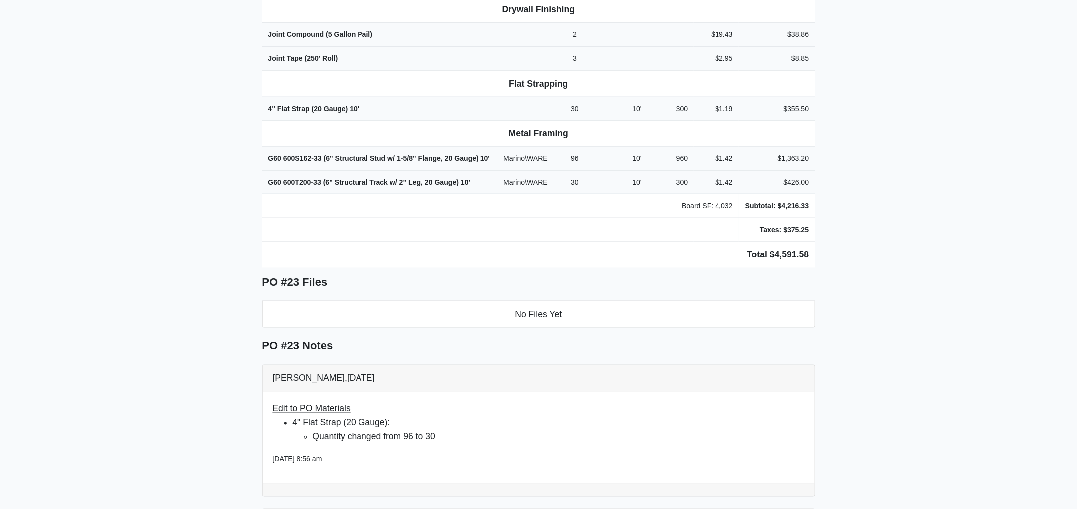
scroll to position [536, 0]
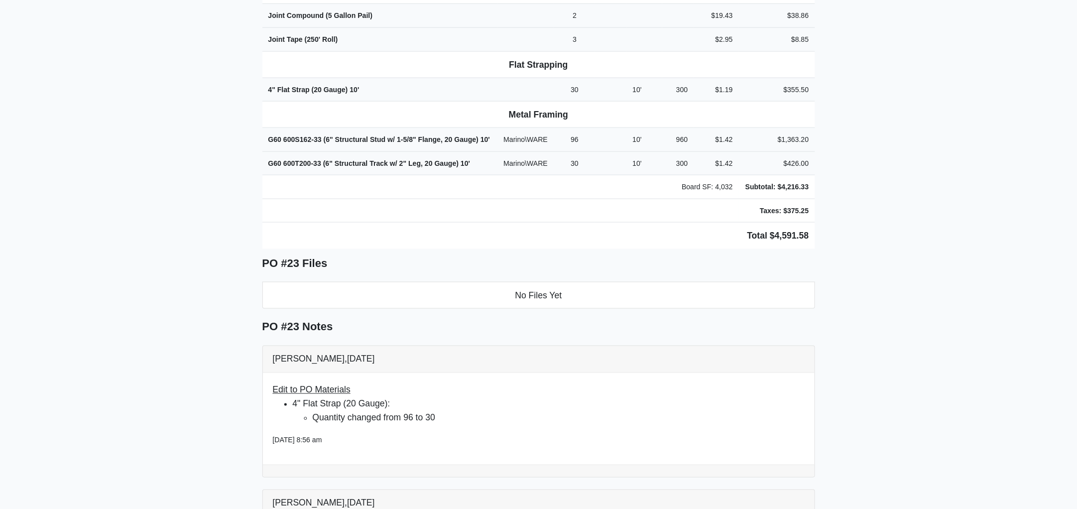
drag, startPoint x: 256, startPoint y: 88, endPoint x: 899, endPoint y: 203, distance: 653.7
click at [899, 203] on main "Back to Project Roswell Drywall [STREET_ADDRESS] Tel: (770) 518 - 2442 Website:…" at bounding box center [538, 210] width 1077 height 1390
copy div "Project Altera [PERSON_NAME] Proj. Ref. No: 80-0974 [STREET_ADDRESS]: [GEOGRAPH…"
